Goal: Task Accomplishment & Management: Use online tool/utility

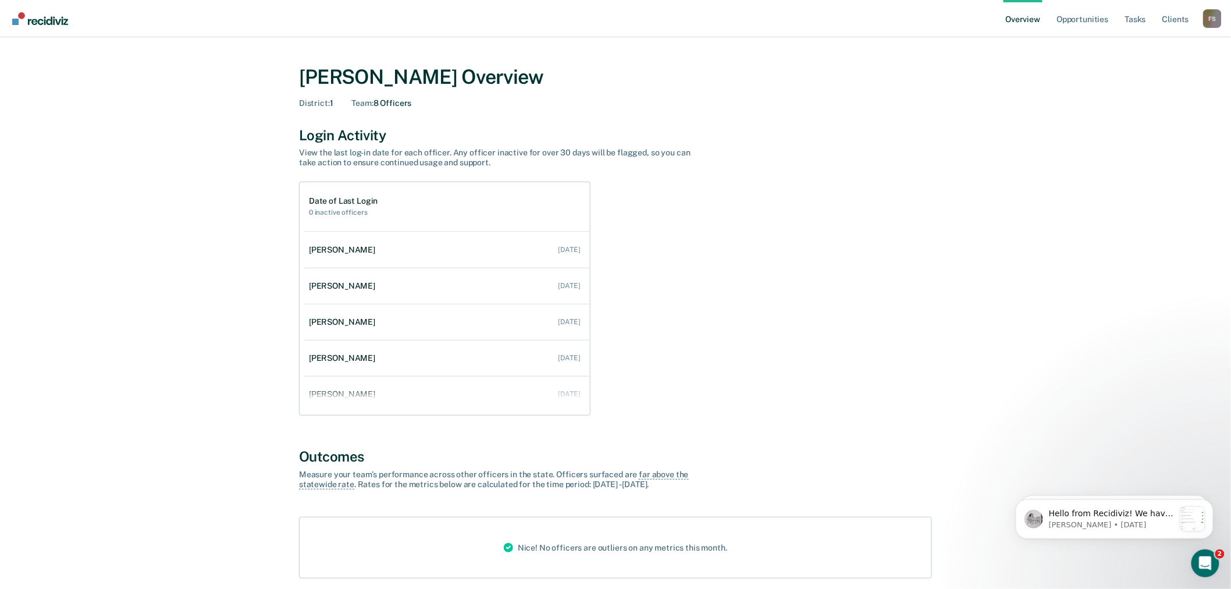
click at [1212, 13] on div "F S" at bounding box center [1213, 18] width 19 height 19
click at [1162, 87] on link "Go to Operations" at bounding box center [1165, 91] width 75 height 10
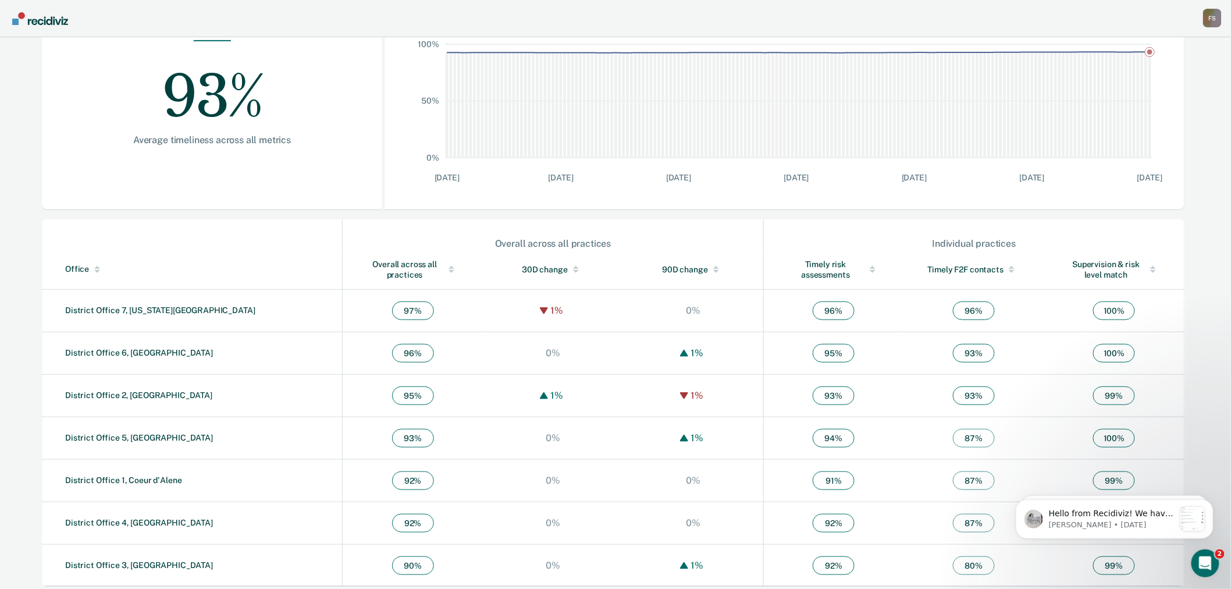
scroll to position [222, 0]
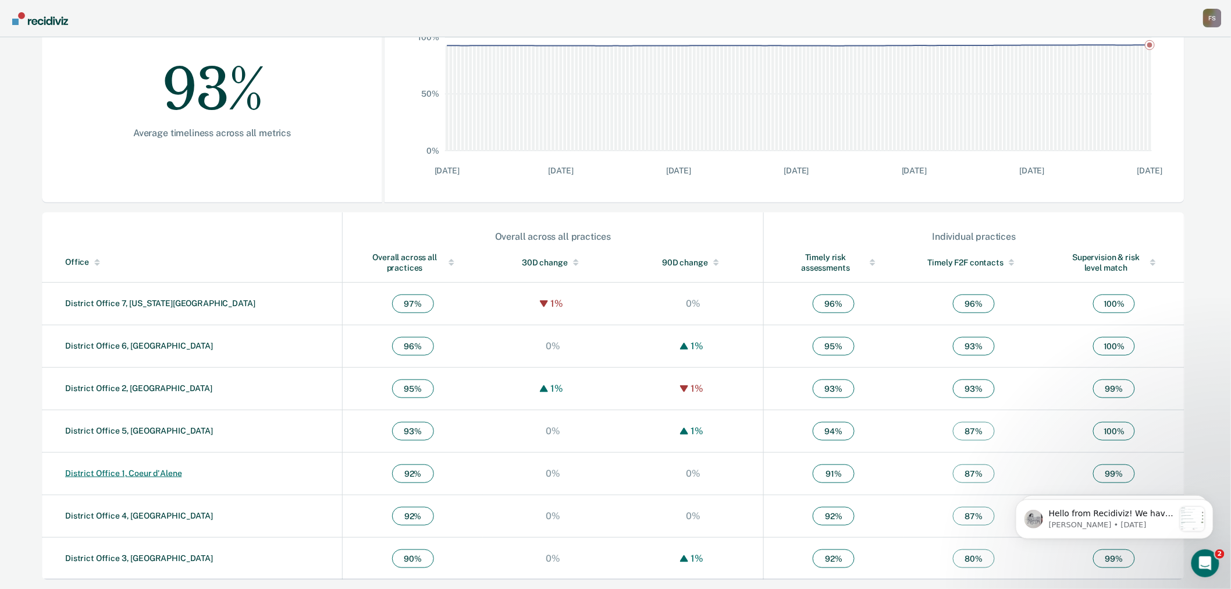
click at [130, 473] on link "District Office 1, Coeur d'Alene" at bounding box center [123, 473] width 117 height 9
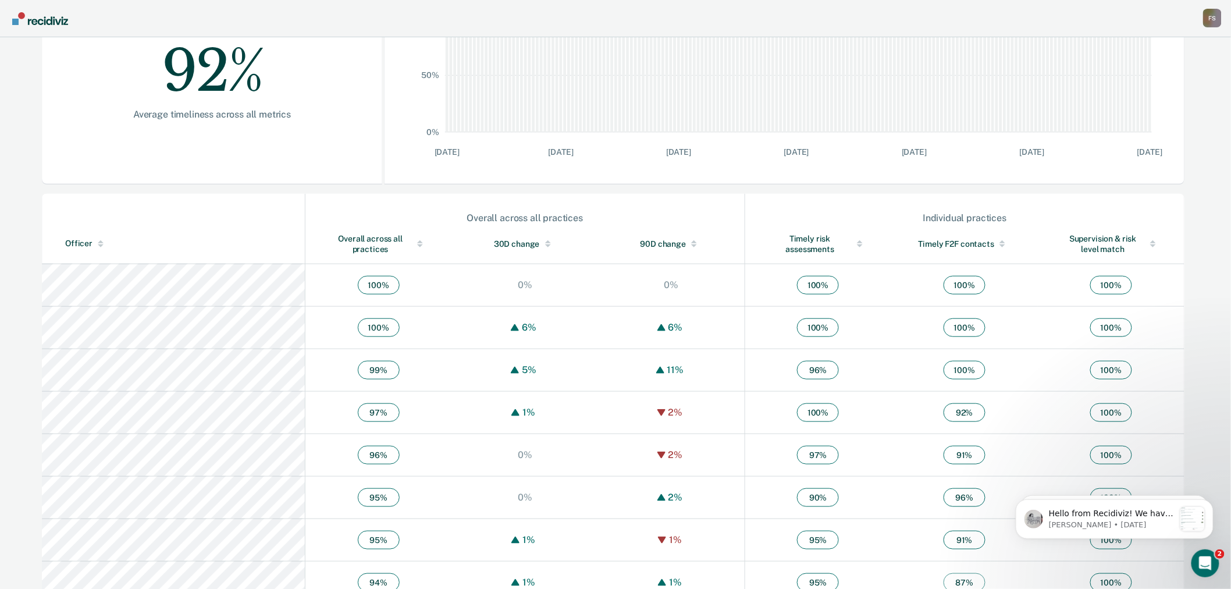
scroll to position [258, 0]
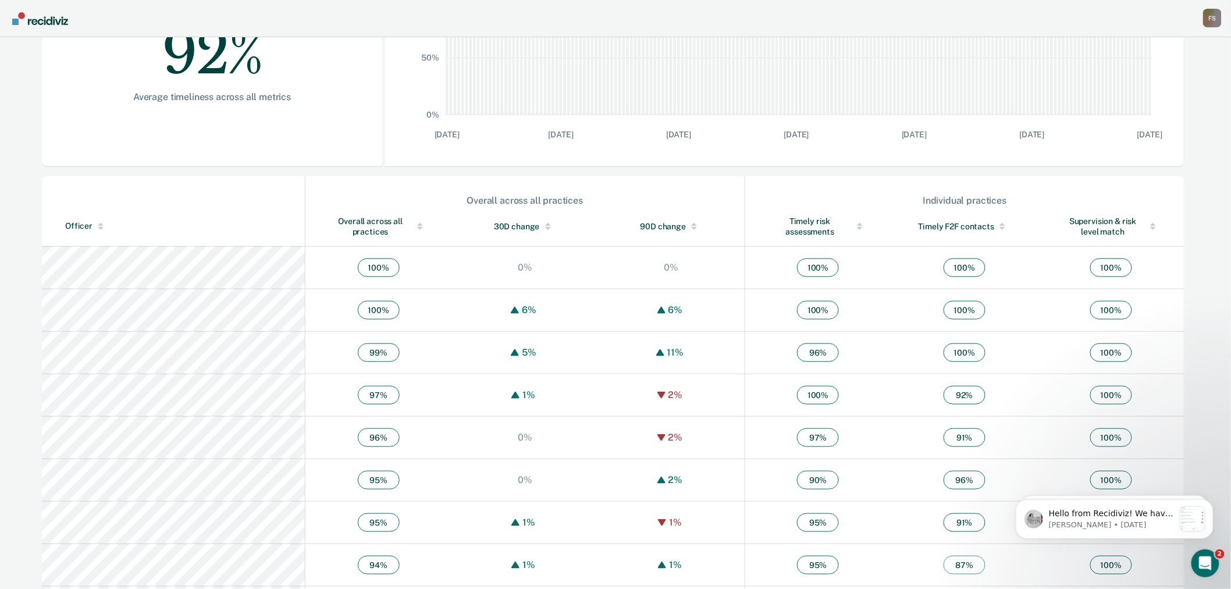
click at [1219, 20] on div "F S" at bounding box center [1213, 18] width 19 height 19
click at [1156, 107] on link "Go to Workflows" at bounding box center [1165, 110] width 75 height 10
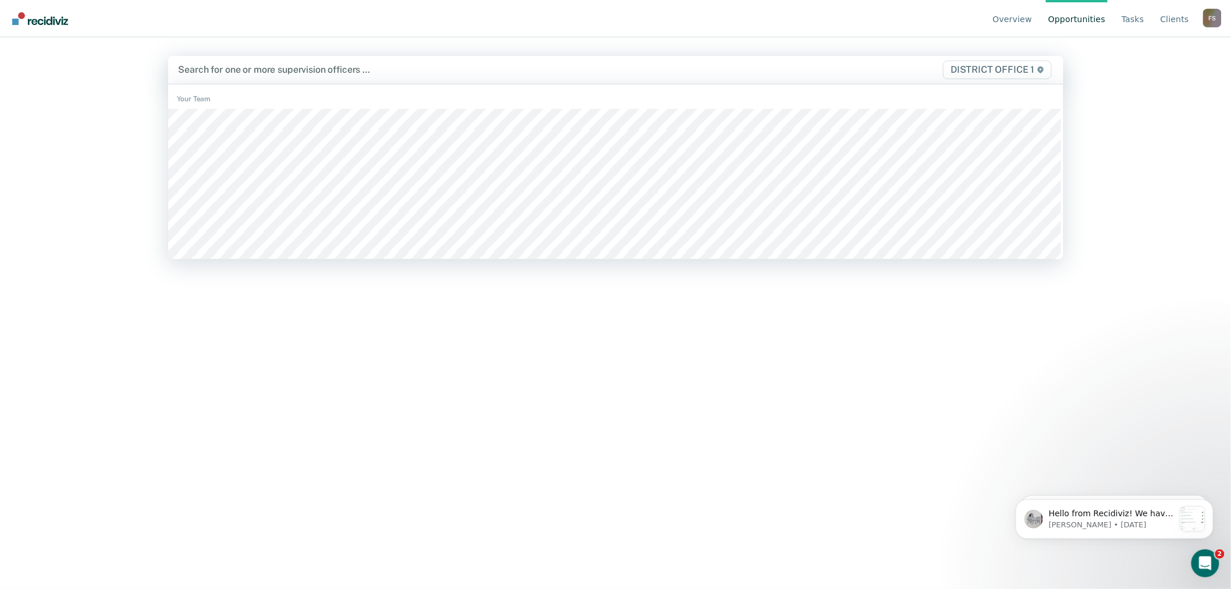
click at [259, 70] on div at bounding box center [485, 69] width 612 height 13
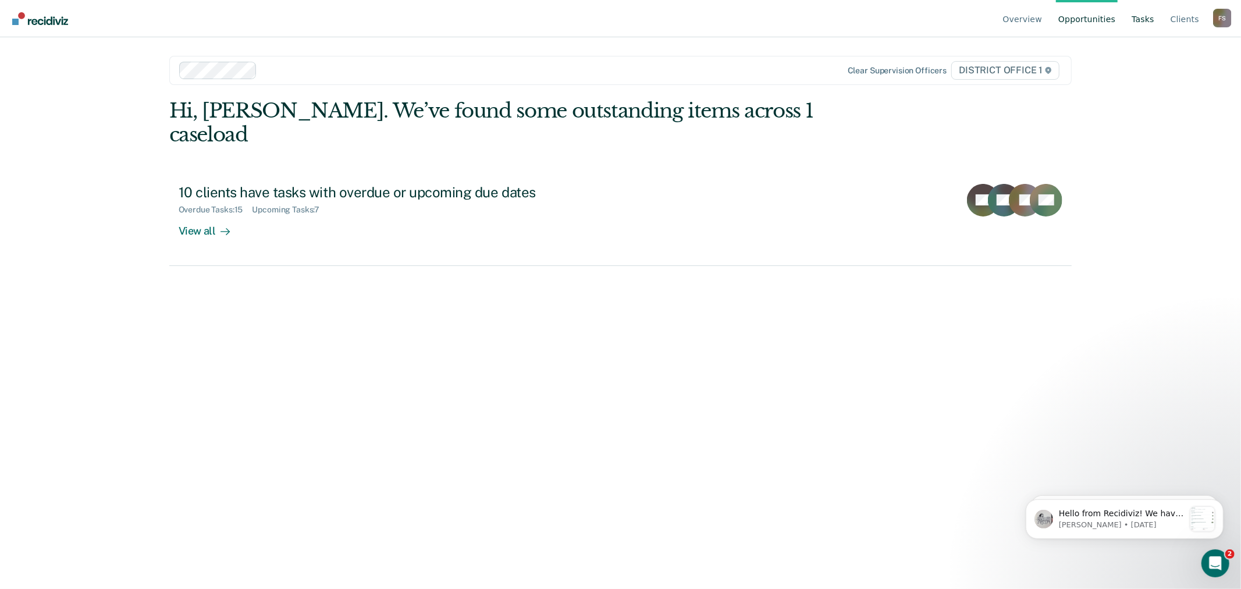
click at [1149, 19] on link "Tasks" at bounding box center [1143, 18] width 27 height 37
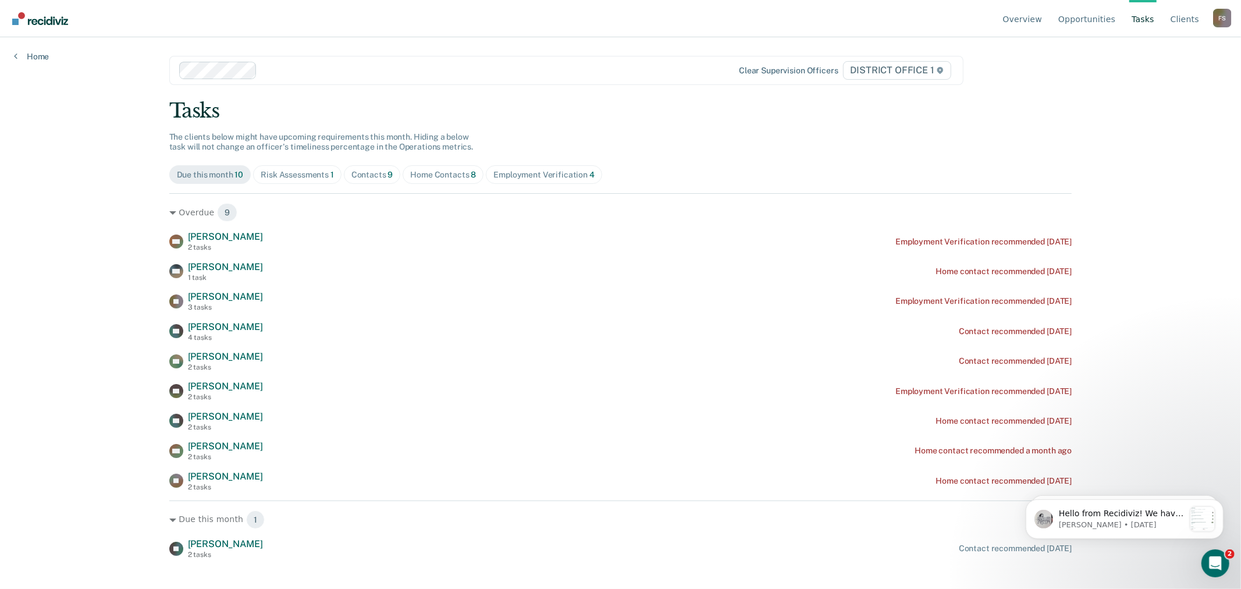
click at [310, 171] on div "Risk Assessments 1" at bounding box center [297, 175] width 73 height 10
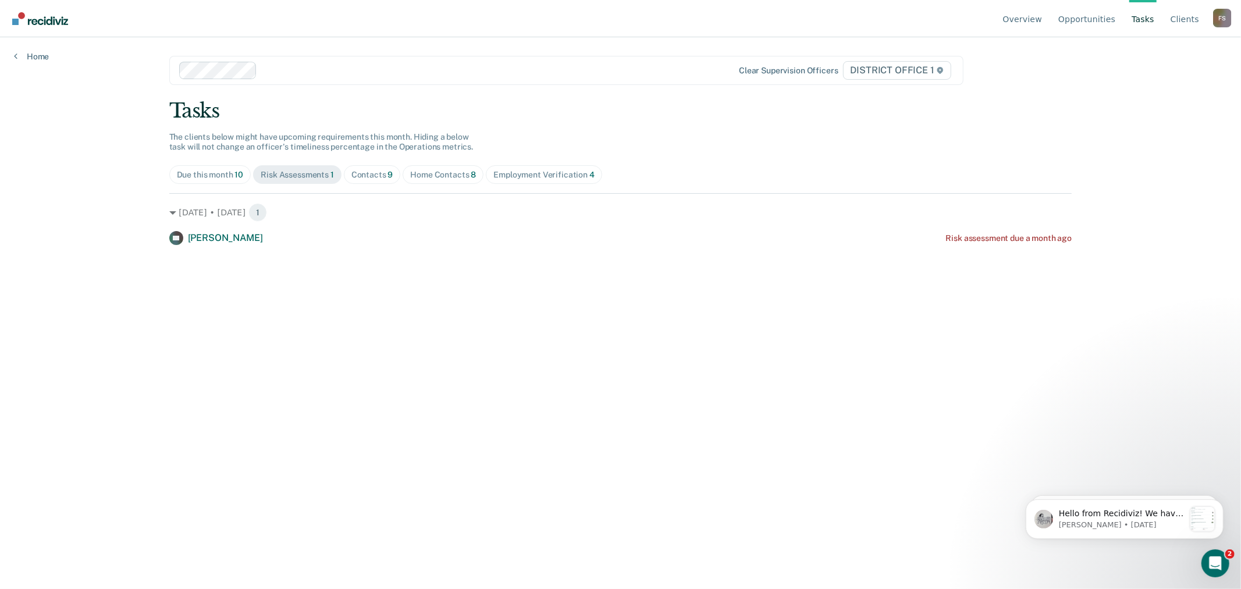
click at [377, 176] on div "Contacts 9" at bounding box center [373, 175] width 42 height 10
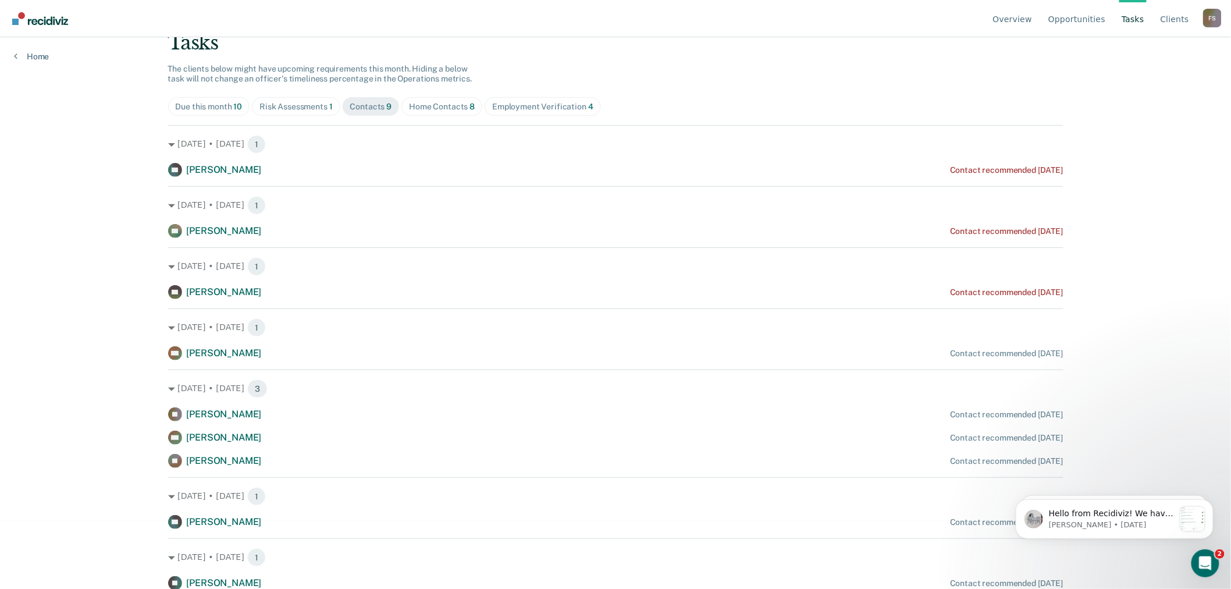
scroll to position [69, 0]
click at [460, 107] on div "Home Contacts 8" at bounding box center [442, 106] width 66 height 10
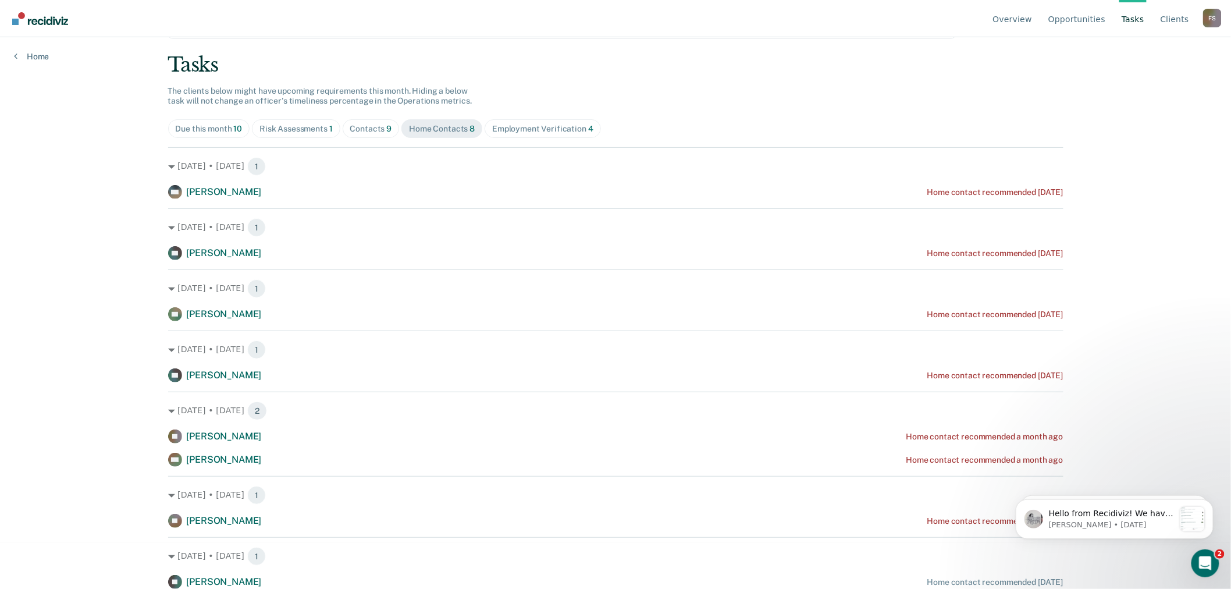
scroll to position [45, 0]
click at [541, 130] on div "Employment Verification 4" at bounding box center [542, 130] width 101 height 10
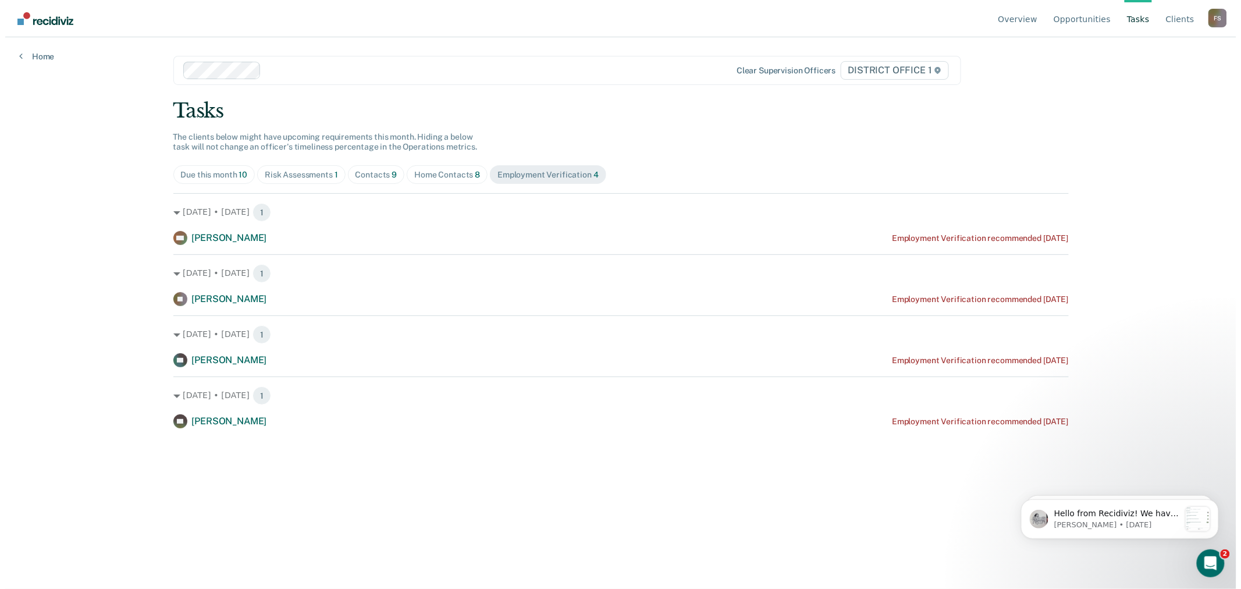
scroll to position [0, 0]
